Goal: Find specific page/section: Find specific page/section

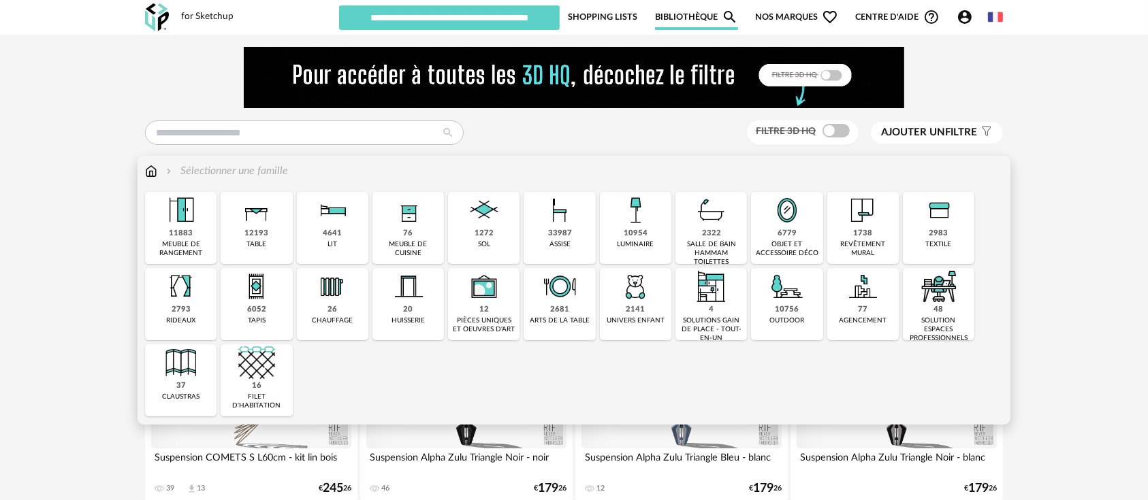
click at [953, 304] on img at bounding box center [939, 286] width 37 height 37
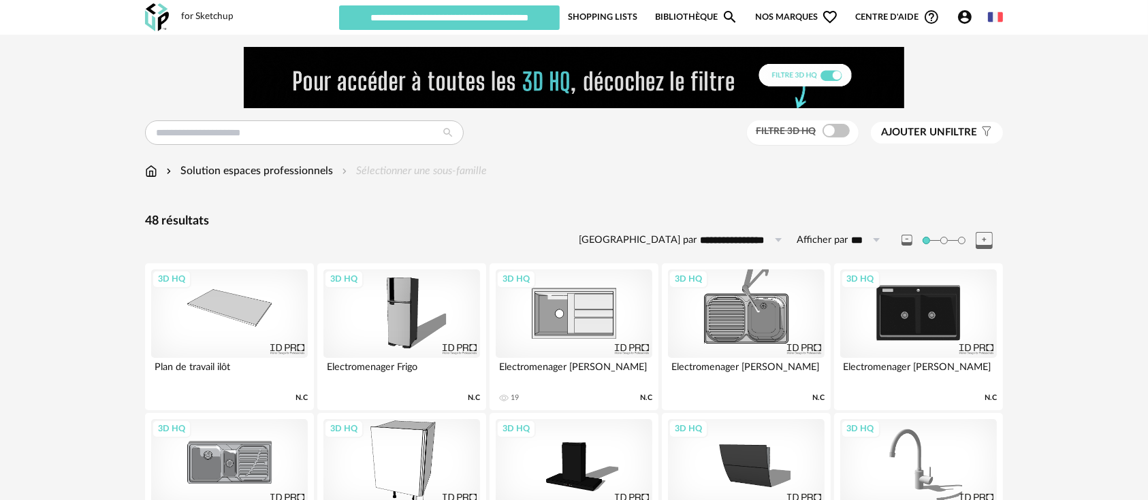
click at [153, 180] on div "Solution espaces professionnels Sélectionner une sous-famille" at bounding box center [574, 177] width 858 height 29
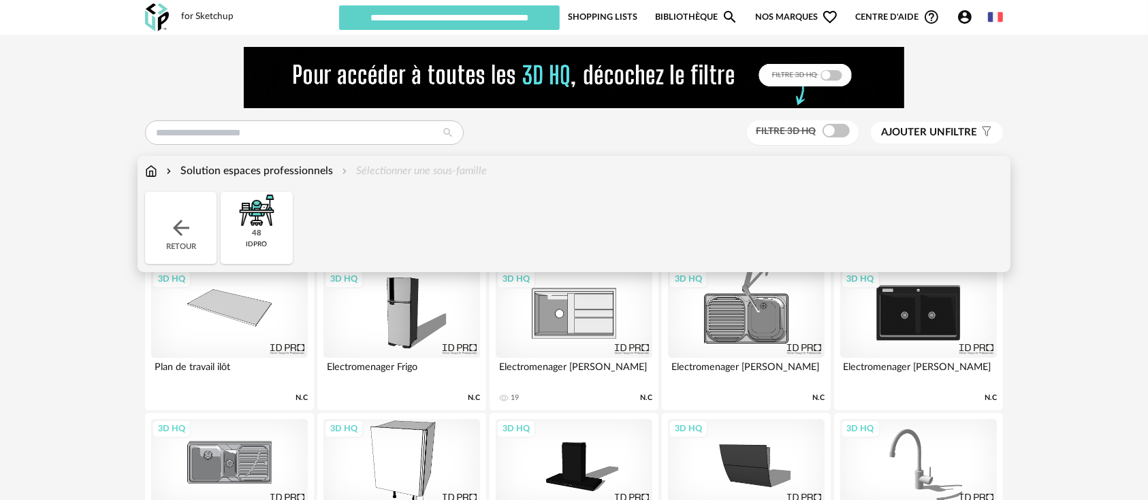
click at [145, 165] on img at bounding box center [151, 171] width 12 height 16
click at [153, 169] on img at bounding box center [151, 171] width 12 height 16
click at [179, 223] on img at bounding box center [181, 228] width 25 height 25
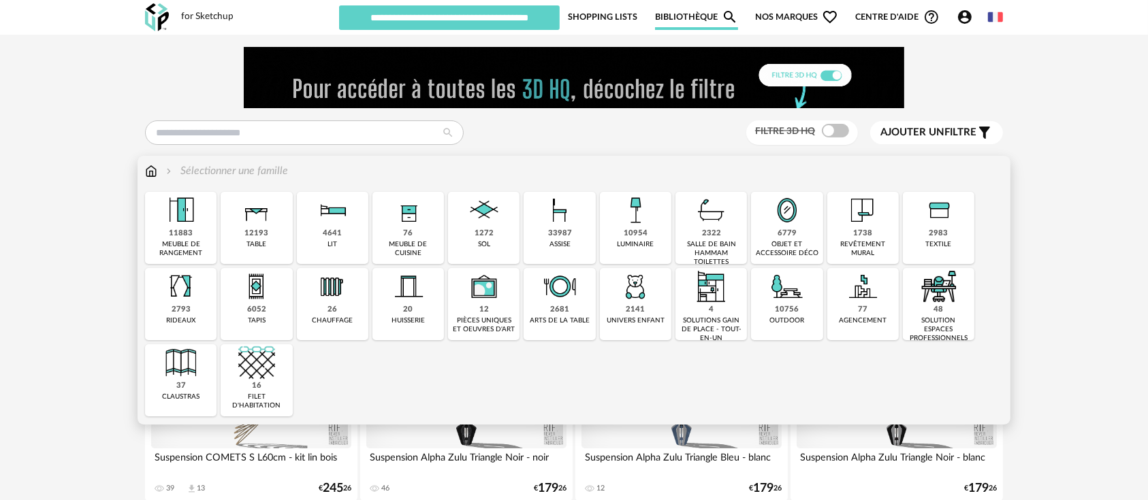
click at [408, 238] on div "76 meuble de cuisine" at bounding box center [407, 228] width 71 height 72
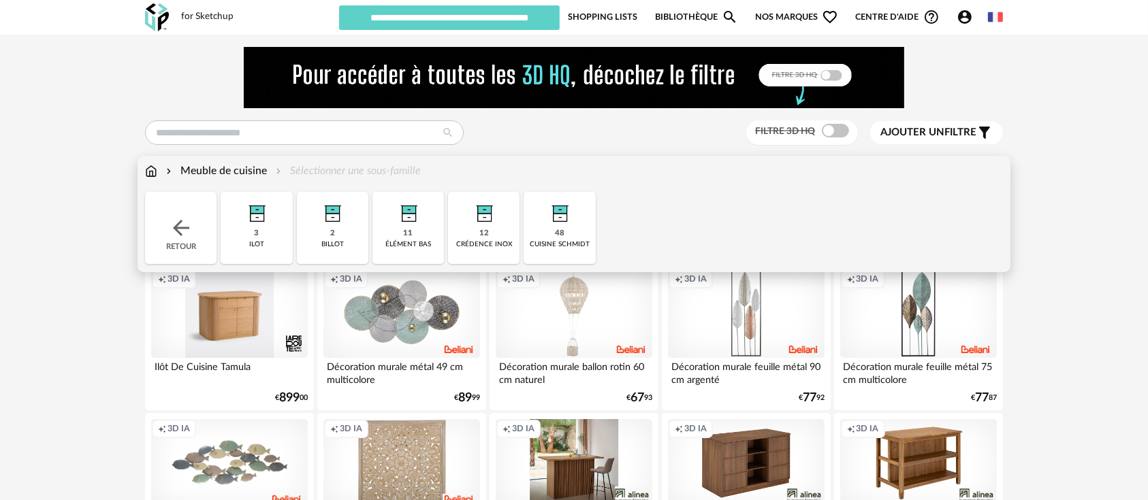
click at [148, 176] on img at bounding box center [151, 171] width 12 height 16
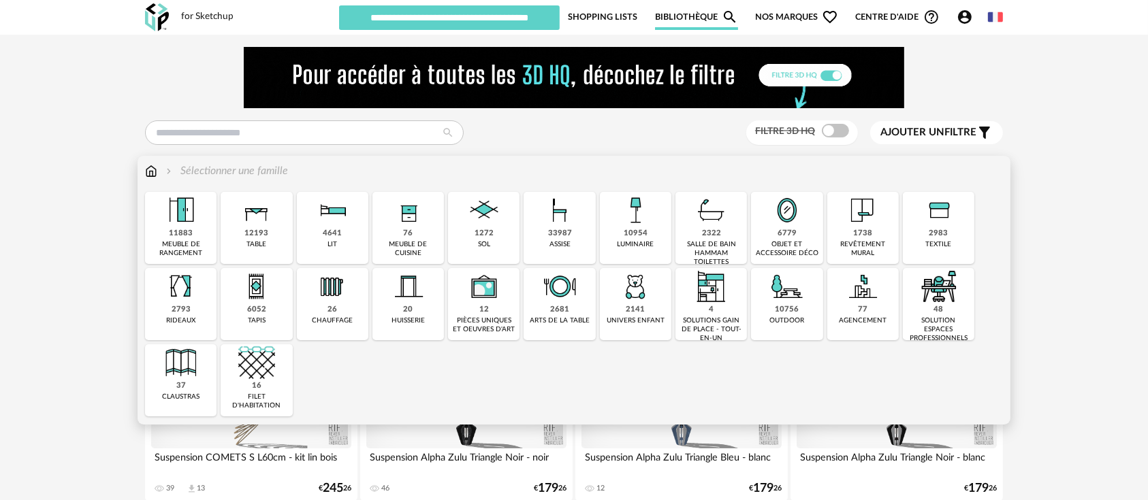
click at [946, 302] on img at bounding box center [939, 286] width 37 height 37
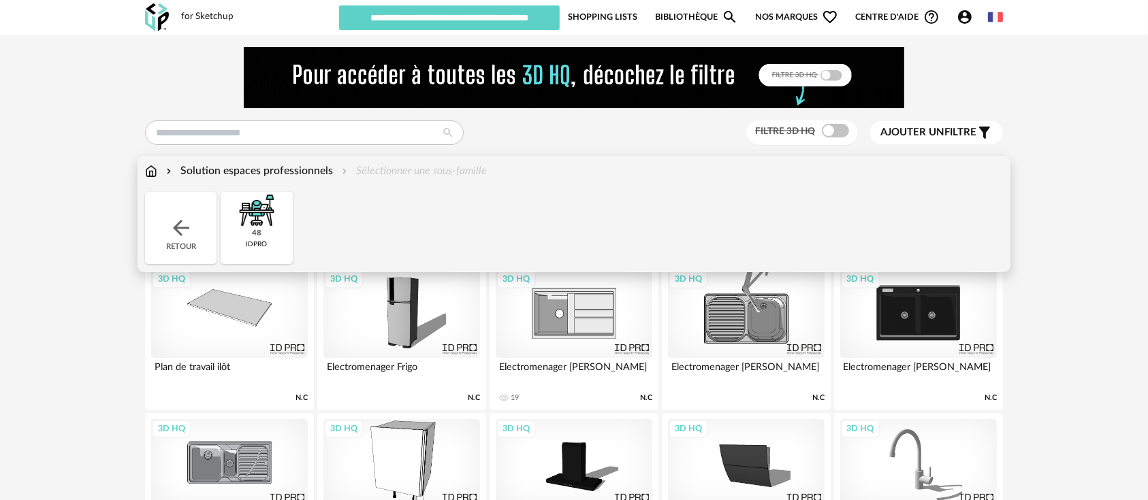
click at [283, 238] on div "48 idpro" at bounding box center [256, 228] width 71 height 72
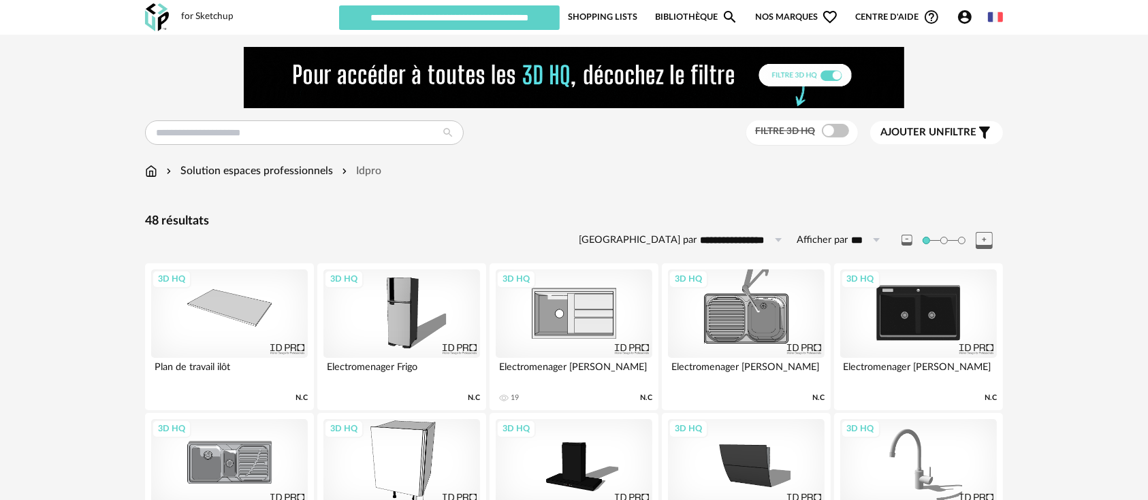
click at [389, 231] on div "**********" at bounding box center [574, 232] width 858 height 37
drag, startPoint x: 420, startPoint y: 210, endPoint x: 449, endPoint y: 193, distance: 32.9
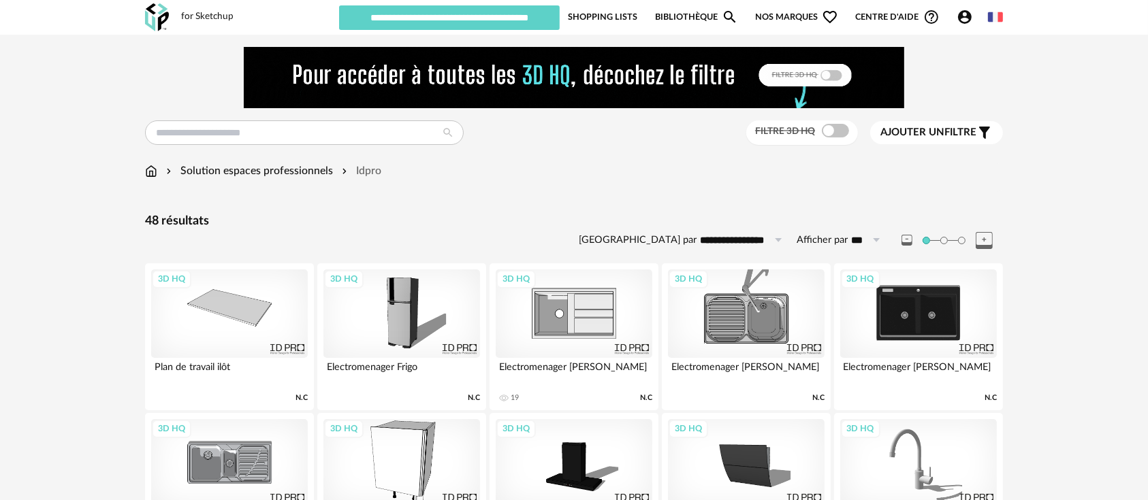
drag, startPoint x: 581, startPoint y: 159, endPoint x: 577, endPoint y: 147, distance: 12.3
drag, startPoint x: 577, startPoint y: 147, endPoint x: 545, endPoint y: 142, distance: 32.4
